Goal: Transaction & Acquisition: Purchase product/service

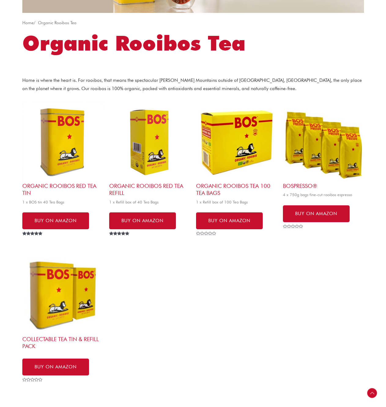
scroll to position [113, 0]
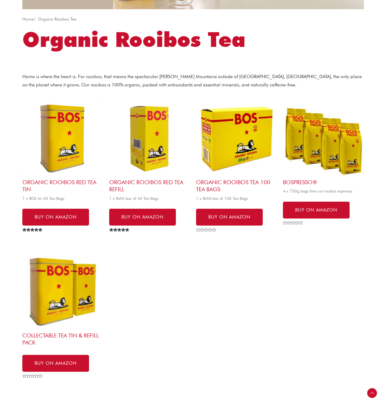
click at [315, 158] on img at bounding box center [323, 138] width 81 height 81
click at [297, 183] on h2 "BOSpresso®" at bounding box center [323, 181] width 81 height 7
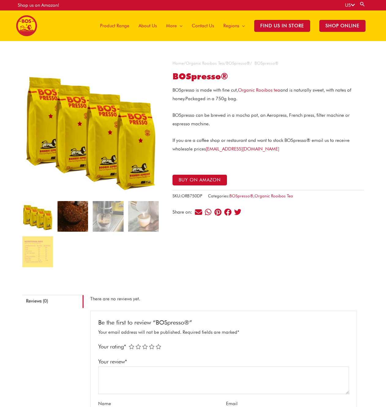
click at [75, 222] on img at bounding box center [73, 216] width 31 height 31
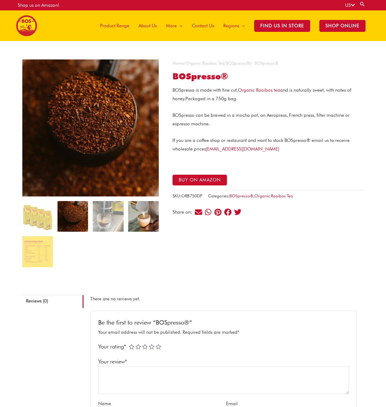
click at [130, 217] on img at bounding box center [143, 216] width 31 height 31
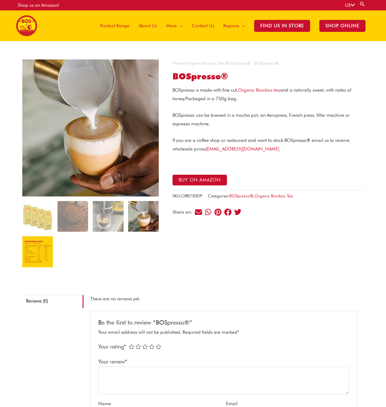
click at [38, 246] on img at bounding box center [37, 251] width 31 height 31
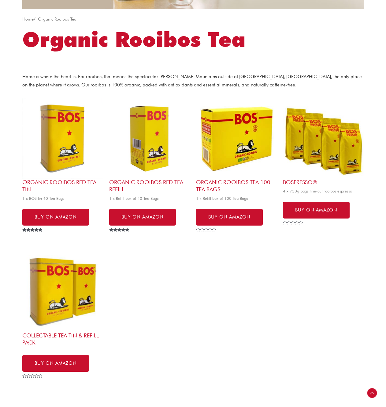
click at [259, 147] on img at bounding box center [236, 138] width 81 height 81
click at [67, 171] on img at bounding box center [62, 138] width 81 height 81
